Goal: Transaction & Acquisition: Obtain resource

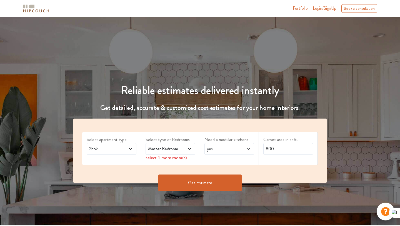
click at [101, 149] on span "2bhk" at bounding box center [105, 148] width 34 height 7
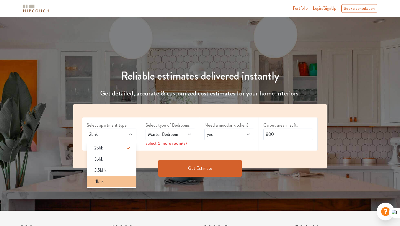
scroll to position [21, 0]
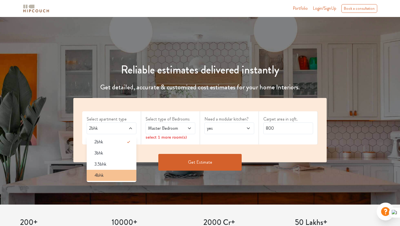
click at [102, 173] on span "4bhk" at bounding box center [98, 175] width 9 height 7
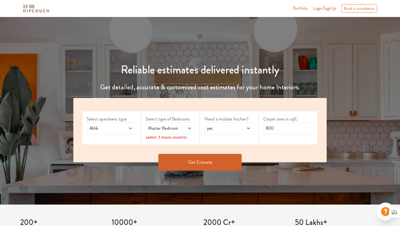
click at [161, 129] on span "Master Bedroom" at bounding box center [164, 128] width 34 height 7
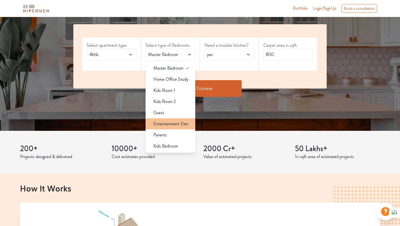
scroll to position [93, 0]
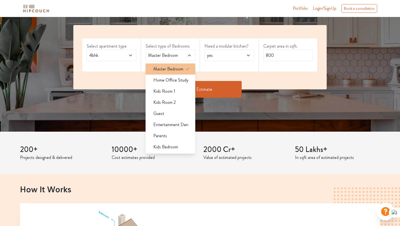
click at [170, 68] on span "Master Bedroom" at bounding box center [168, 69] width 30 height 7
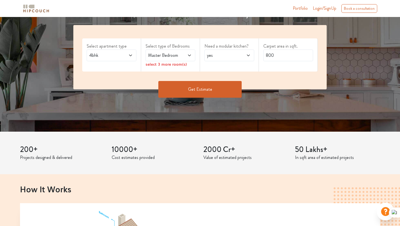
click at [120, 56] on span "4bhk" at bounding box center [105, 55] width 34 height 7
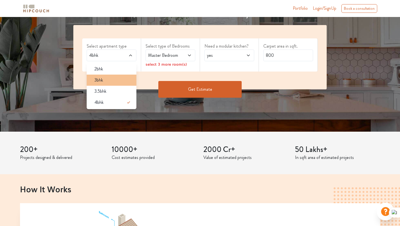
click at [110, 80] on div "3bhk" at bounding box center [113, 80] width 46 height 7
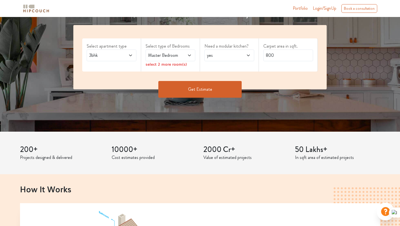
click at [174, 57] on span "Master Bedroom" at bounding box center [164, 55] width 34 height 7
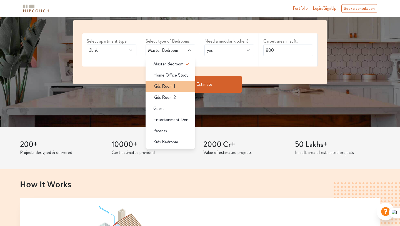
scroll to position [97, 0]
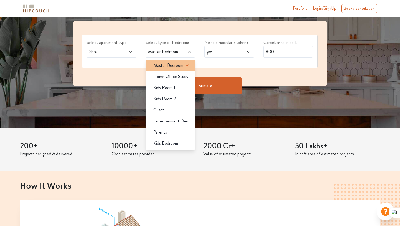
click at [169, 64] on span "Master Bedroom" at bounding box center [168, 65] width 30 height 7
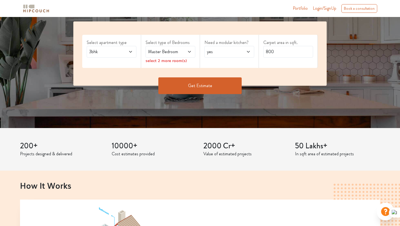
click at [232, 52] on span "yes" at bounding box center [223, 51] width 34 height 7
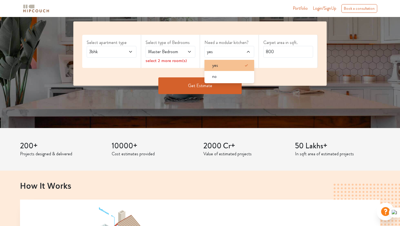
click at [225, 66] on div "yes" at bounding box center [231, 65] width 46 height 7
click at [283, 52] on input "800" at bounding box center [288, 52] width 50 height 12
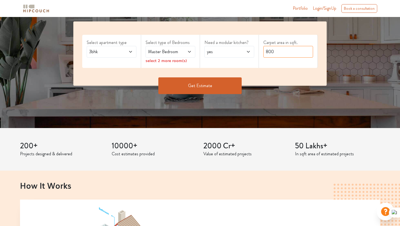
drag, startPoint x: 283, startPoint y: 52, endPoint x: 261, endPoint y: 52, distance: 21.9
click at [261, 52] on div "Carpet area in sqft. 800" at bounding box center [288, 51] width 59 height 33
type input "1800"
click at [346, 95] on div "Reliable estimates delivered instantly Get detailed, accurate & customized cost…" at bounding box center [200, 31] width 400 height 142
click at [184, 82] on button "Get Estimate" at bounding box center [199, 85] width 83 height 17
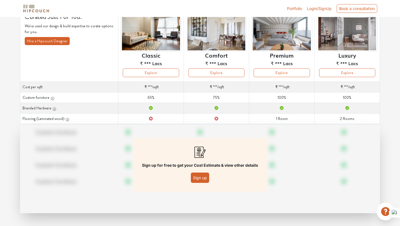
scroll to position [48, 0]
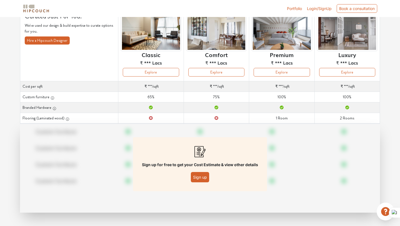
click at [198, 179] on button "Sign up" at bounding box center [200, 177] width 18 height 10
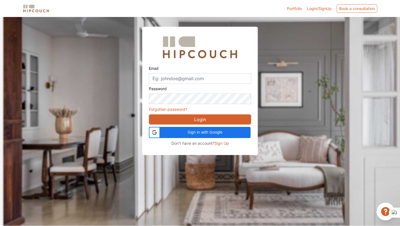
scroll to position [17, 0]
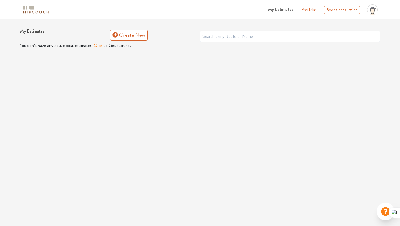
click at [94, 45] on button "Click" at bounding box center [98, 45] width 9 height 7
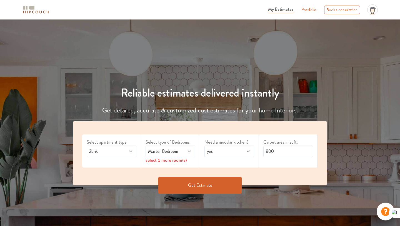
click at [109, 151] on span "2bhk" at bounding box center [105, 151] width 34 height 7
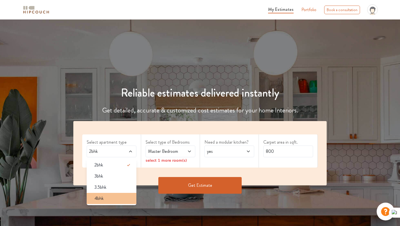
click at [103, 199] on div "4bhk" at bounding box center [113, 198] width 46 height 7
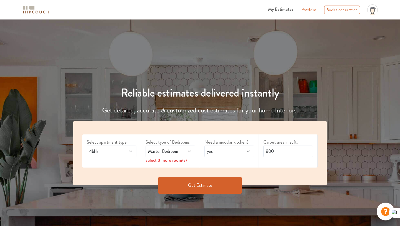
click at [158, 152] on span "Master Bedroom" at bounding box center [164, 151] width 34 height 7
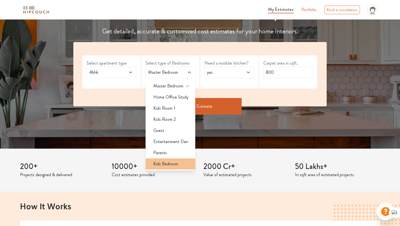
scroll to position [80, 0]
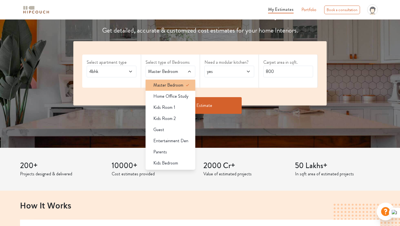
click at [164, 86] on span "Master Bedroom" at bounding box center [168, 85] width 30 height 7
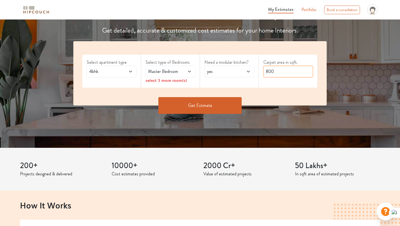
drag, startPoint x: 282, startPoint y: 71, endPoint x: 264, endPoint y: 64, distance: 19.8
click at [264, 64] on div "Carpet area in sqft. 800" at bounding box center [288, 70] width 59 height 33
type input "2700"
click at [211, 109] on button "Get Estimate" at bounding box center [199, 105] width 83 height 17
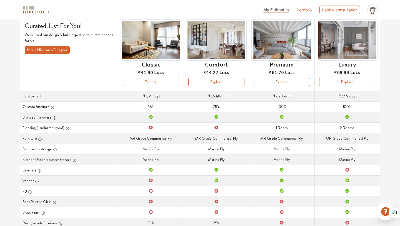
scroll to position [40, 0]
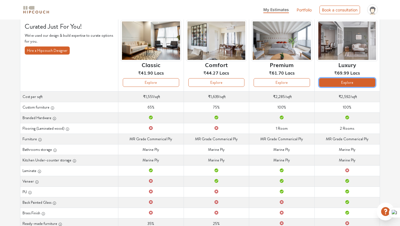
click at [343, 82] on button "Explore" at bounding box center [347, 82] width 56 height 9
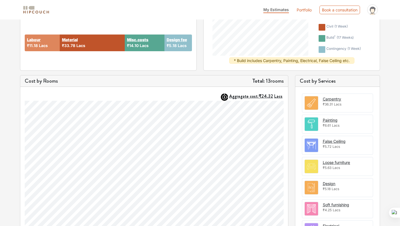
scroll to position [111, 0]
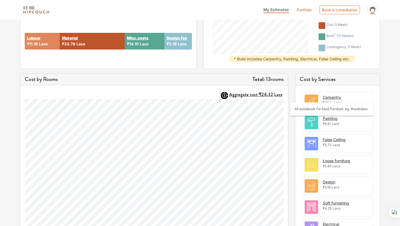
click at [335, 97] on div "Carpentry" at bounding box center [332, 97] width 18 height 6
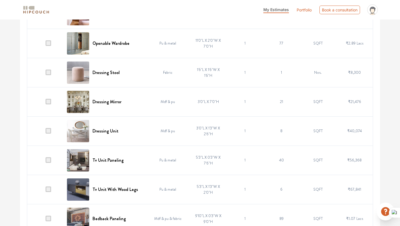
scroll to position [1212, 0]
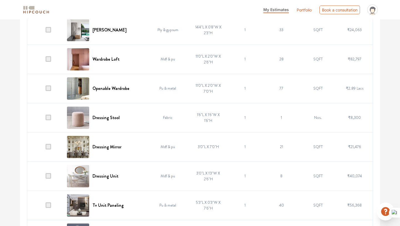
click at [83, 92] on img at bounding box center [78, 88] width 22 height 22
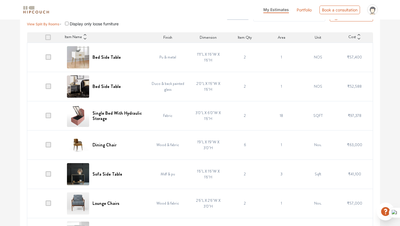
scroll to position [0, 0]
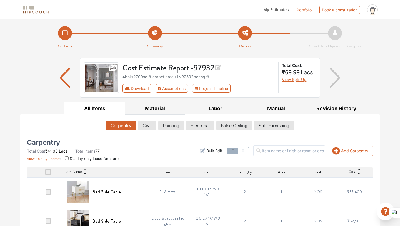
click at [156, 110] on button "Material" at bounding box center [155, 108] width 61 height 13
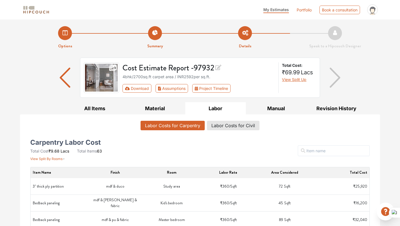
click at [62, 77] on img "button" at bounding box center [65, 78] width 11 height 20
